Goal: Find specific page/section: Find specific page/section

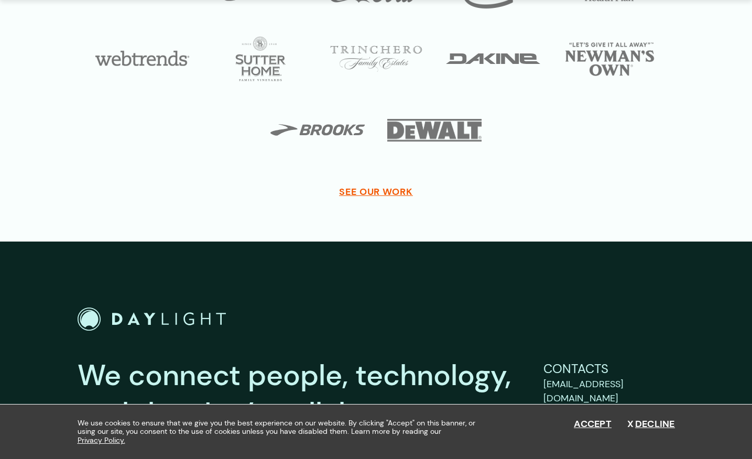
scroll to position [3864, 0]
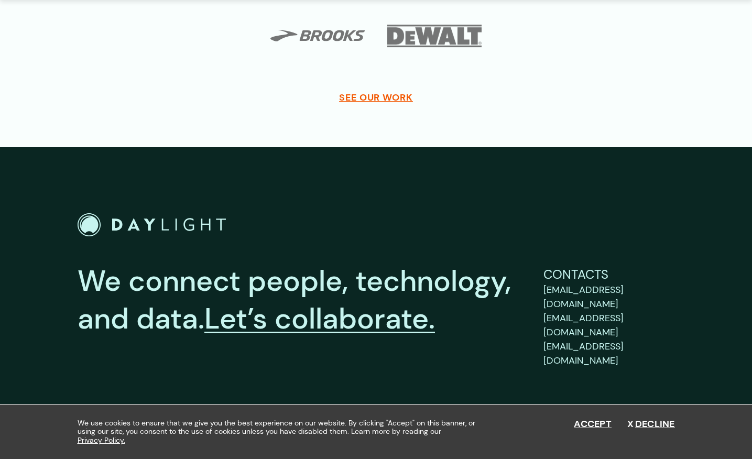
click at [451, 230] on div "We connect people, technology, and data. Let’s collaborate. Contacts [EMAIL_ADD…" at bounding box center [376, 316] width 597 height 206
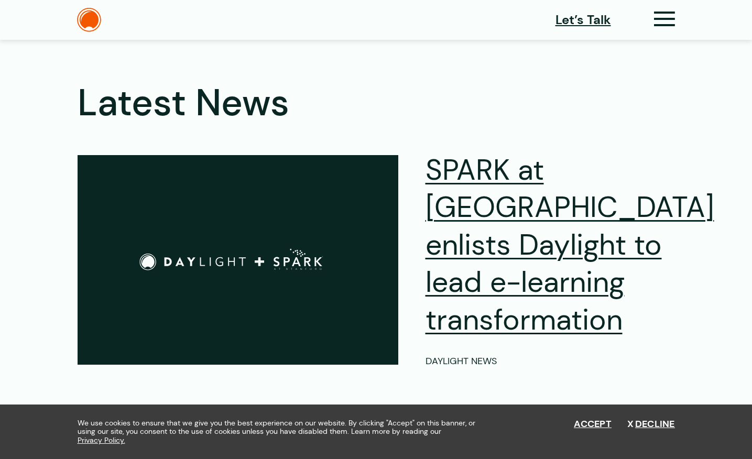
scroll to position [2715, 0]
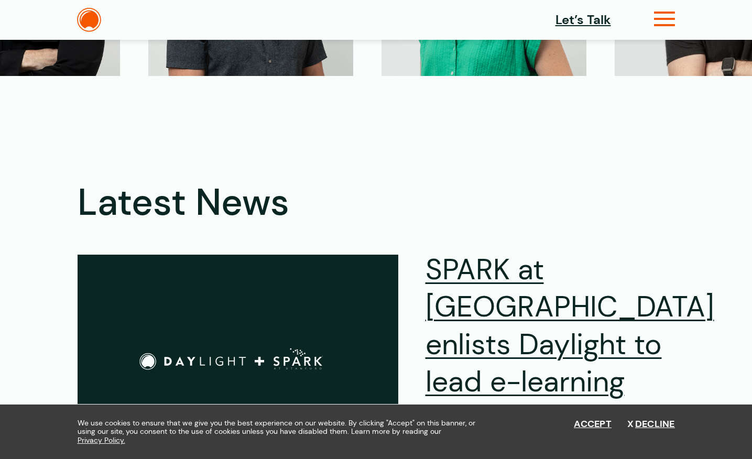
click at [667, 23] on icon at bounding box center [664, 23] width 21 height 11
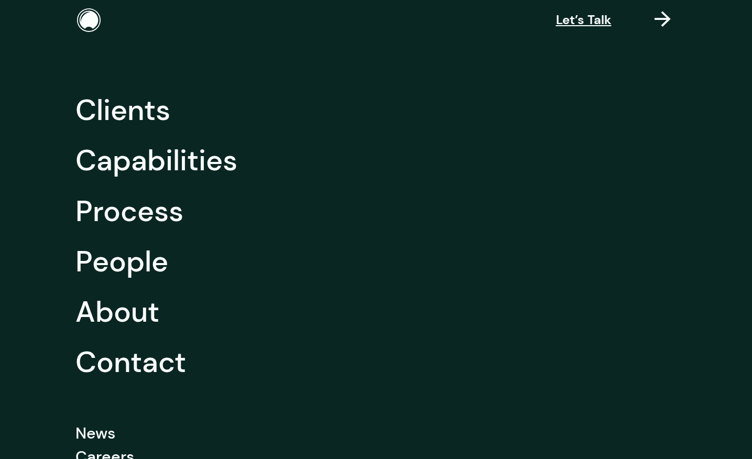
scroll to position [109, 0]
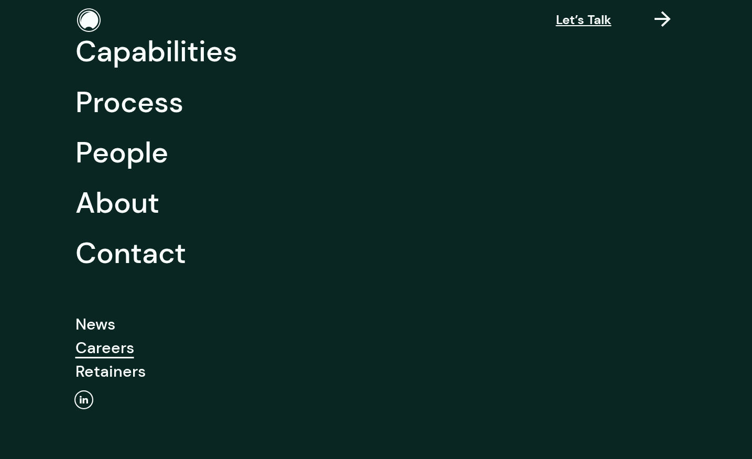
click at [113, 356] on link "Careers" at bounding box center [104, 348] width 59 height 24
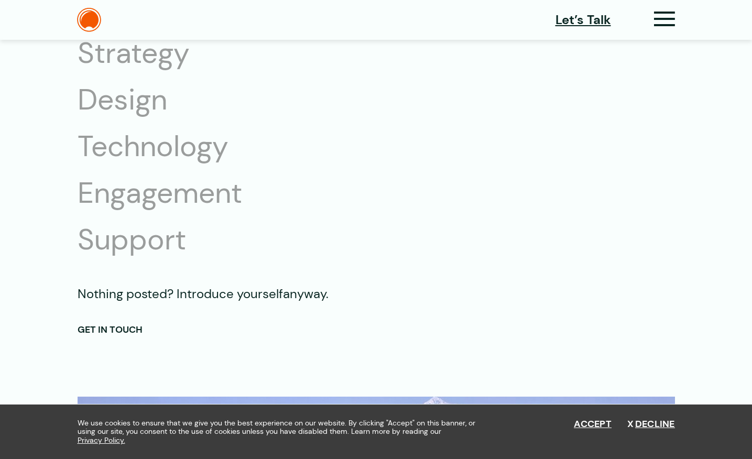
scroll to position [1835, 0]
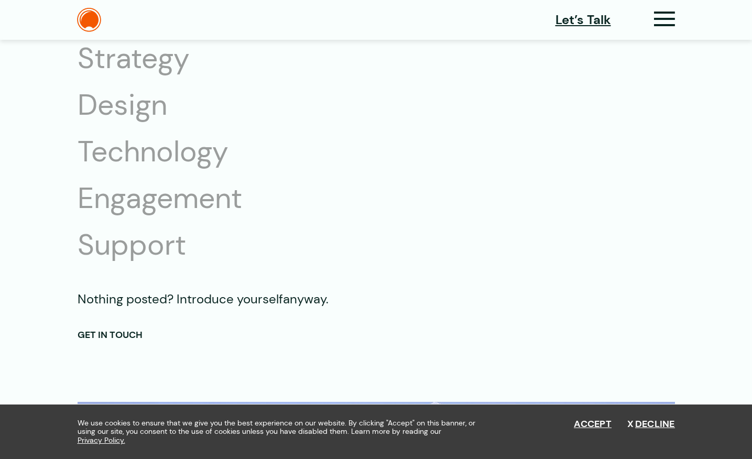
click at [139, 96] on li "Design" at bounding box center [176, 104] width 197 height 37
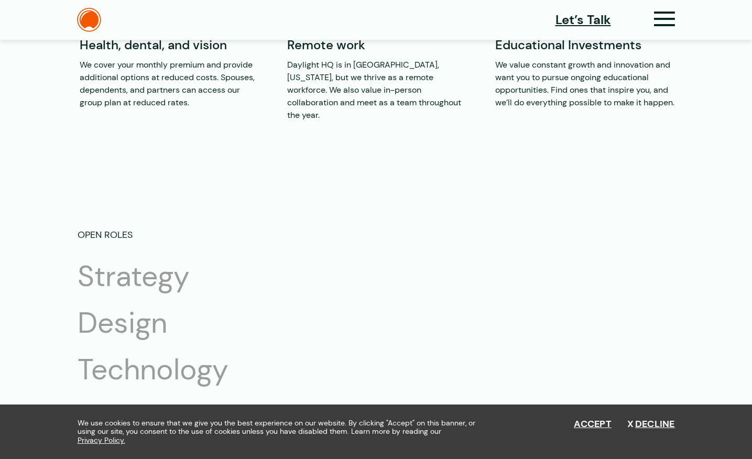
scroll to position [1550, 0]
